Goal: Task Accomplishment & Management: Use online tool/utility

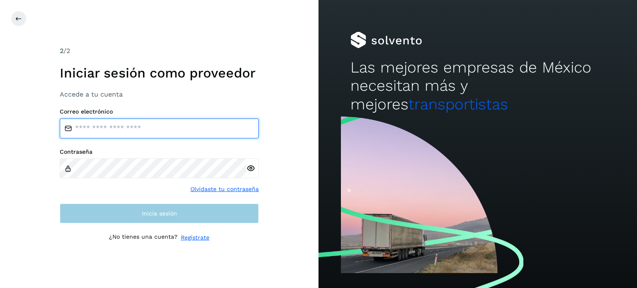
type input "**********"
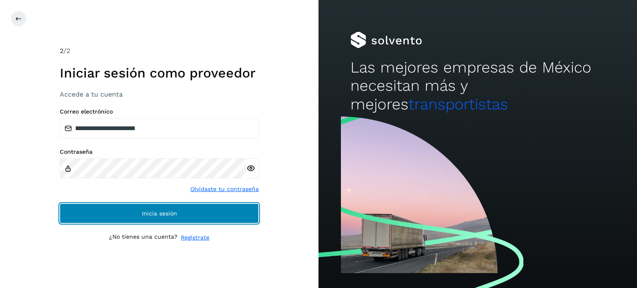
click at [148, 211] on span "Inicia sesión" at bounding box center [159, 214] width 35 height 6
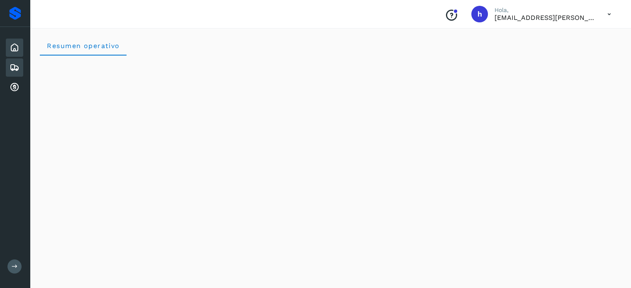
click at [17, 64] on icon at bounding box center [15, 68] width 10 height 10
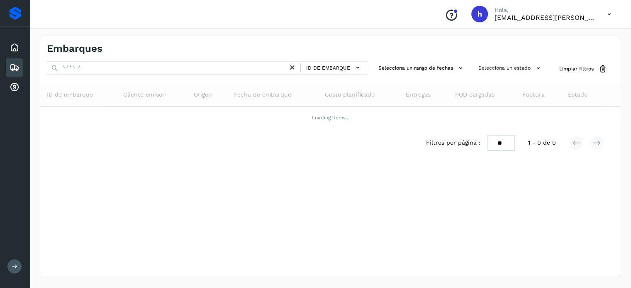
click at [17, 64] on icon at bounding box center [15, 68] width 10 height 10
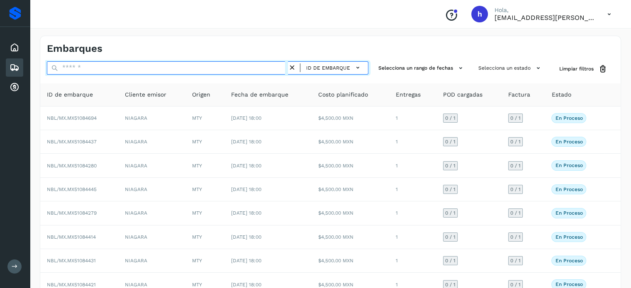
click at [108, 66] on input "text" at bounding box center [167, 67] width 241 height 13
paste input "**********"
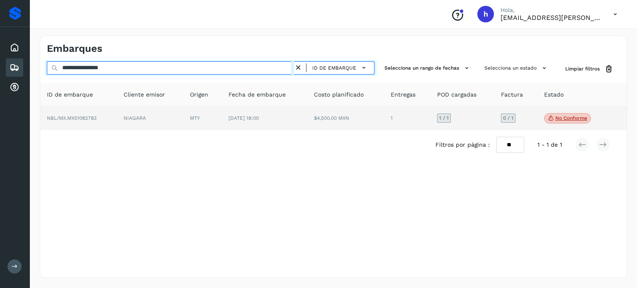
type input "**********"
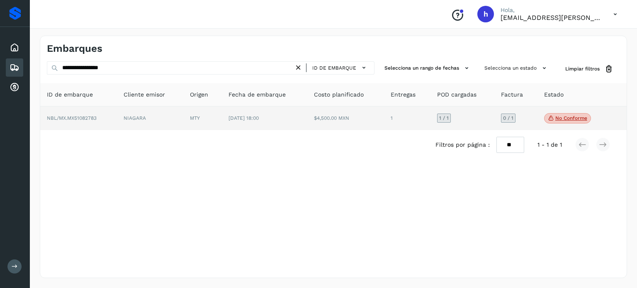
click at [307, 112] on td "$4,500.00 MXN" at bounding box center [345, 119] width 77 height 24
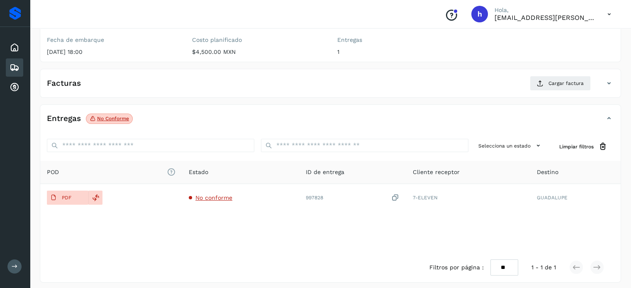
scroll to position [100, 0]
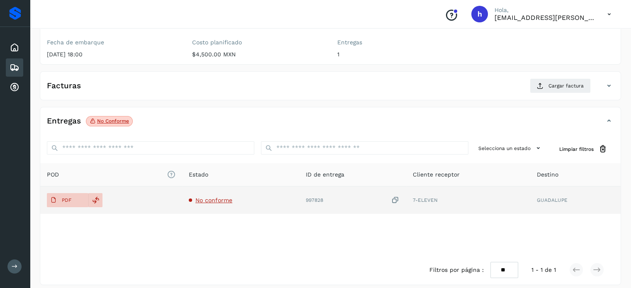
click at [214, 199] on span "No conforme" at bounding box center [213, 200] width 37 height 7
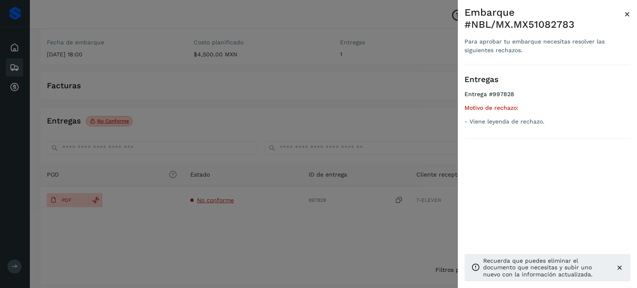
click at [228, 270] on div at bounding box center [318, 144] width 637 height 288
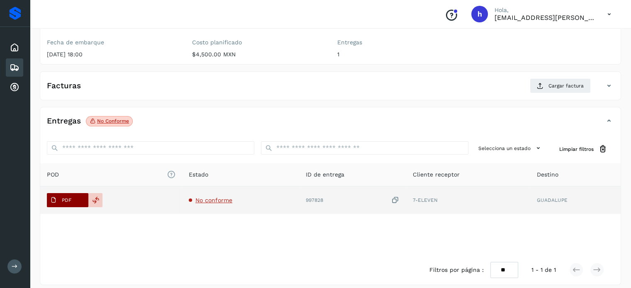
click at [64, 200] on p "PDF" at bounding box center [67, 200] width 10 height 6
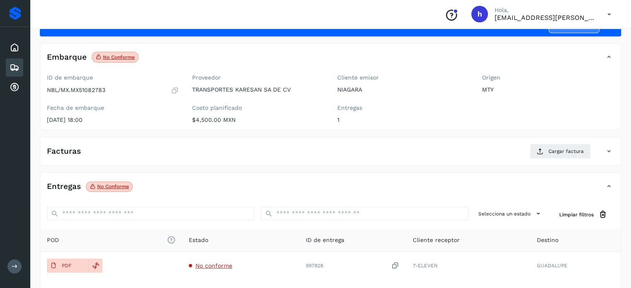
scroll to position [33, 0]
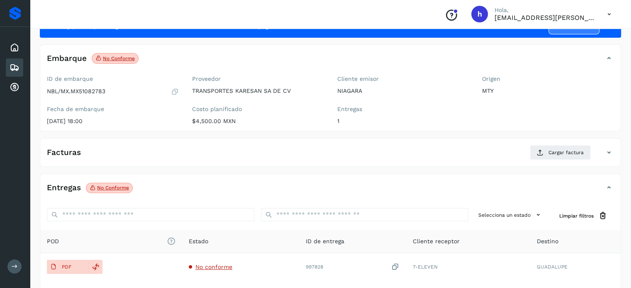
click at [189, 134] on div "✨ Muy pronto podrás gestionar todos tus accesorios desde esta misma página. Con…" at bounding box center [330, 183] width 581 height 337
click at [539, 152] on icon at bounding box center [540, 152] width 7 height 7
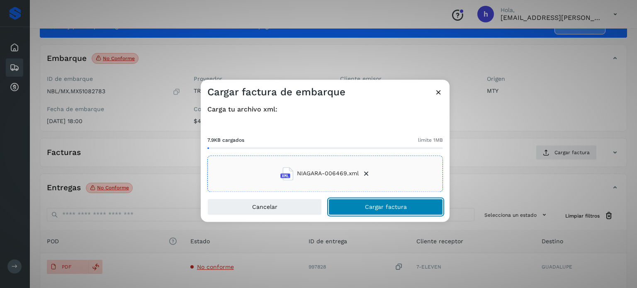
click at [397, 202] on button "Cargar factura" at bounding box center [385, 207] width 114 height 17
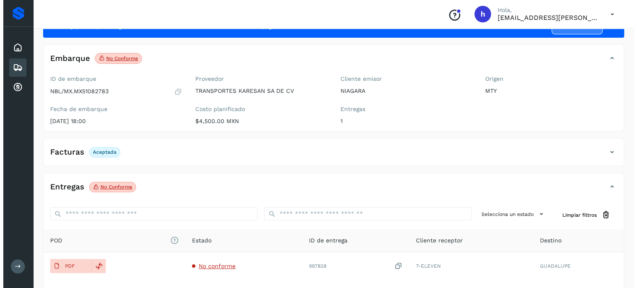
scroll to position [0, 0]
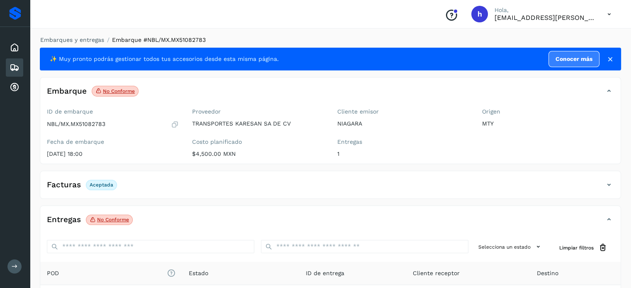
click at [84, 36] on link "Embarques y entregas" at bounding box center [72, 39] width 64 height 7
